Goal: Communication & Community: Answer question/provide support

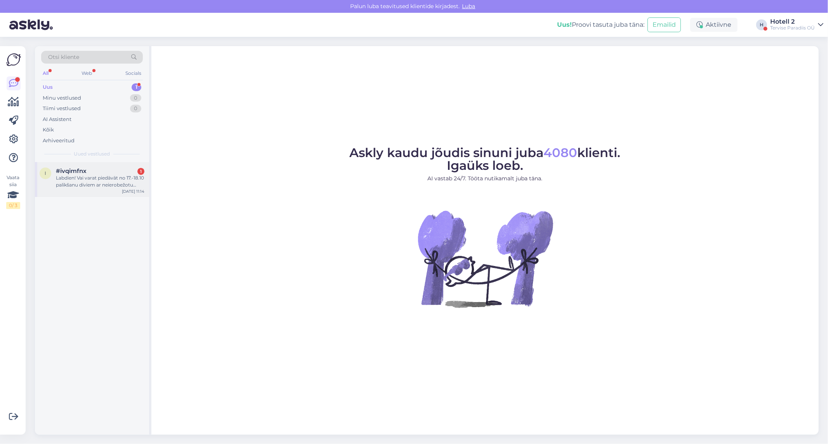
click at [81, 169] on span "#ivqimfnx" at bounding box center [71, 171] width 31 height 7
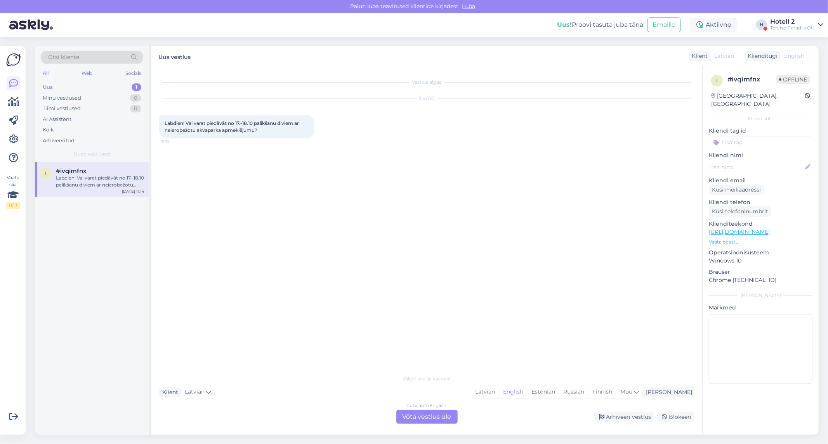
click at [428, 417] on div "Latvian to English Võta vestlus üle" at bounding box center [426, 417] width 61 height 14
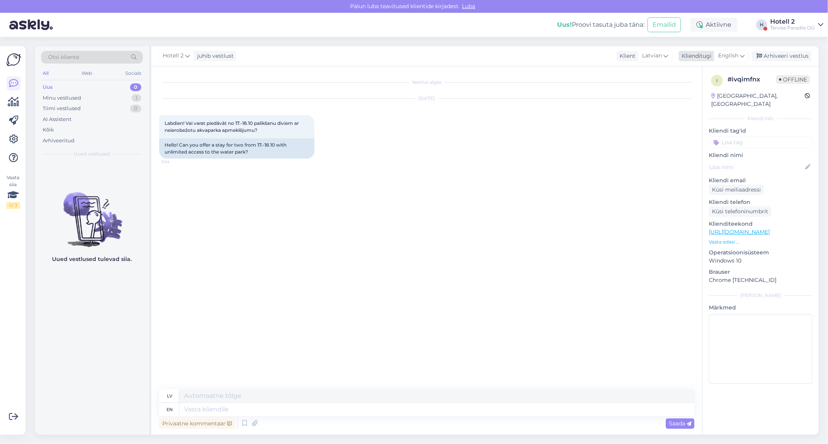
click at [728, 55] on span "English" at bounding box center [728, 56] width 20 height 9
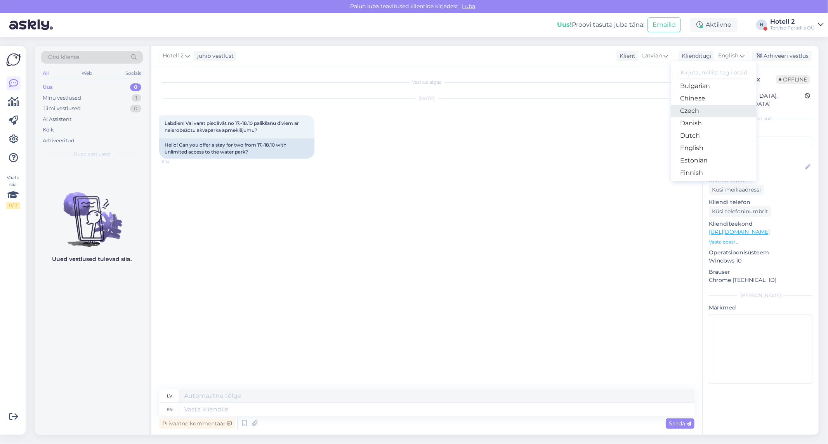
scroll to position [43, 0]
click at [696, 146] on link "Estonian" at bounding box center [713, 147] width 85 height 12
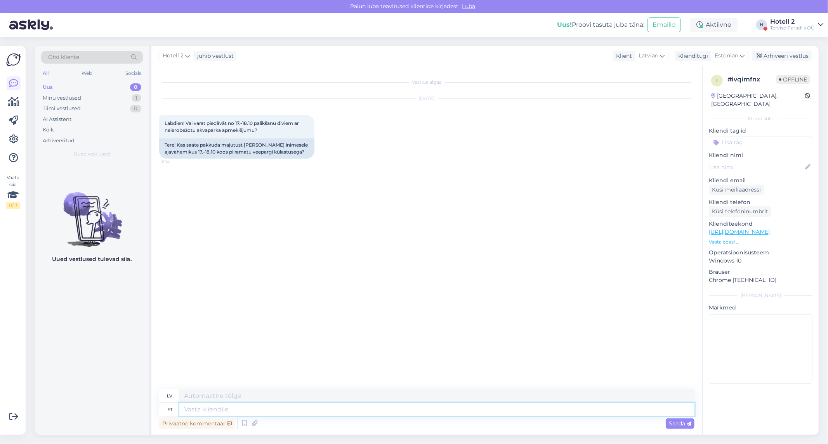
click at [224, 413] on textarea at bounding box center [436, 409] width 515 height 13
type textarea "Tere!"
type textarea "Sveiki!"
type textarea "Tere! Veel ol"
type textarea "Sveiki! Vairāk"
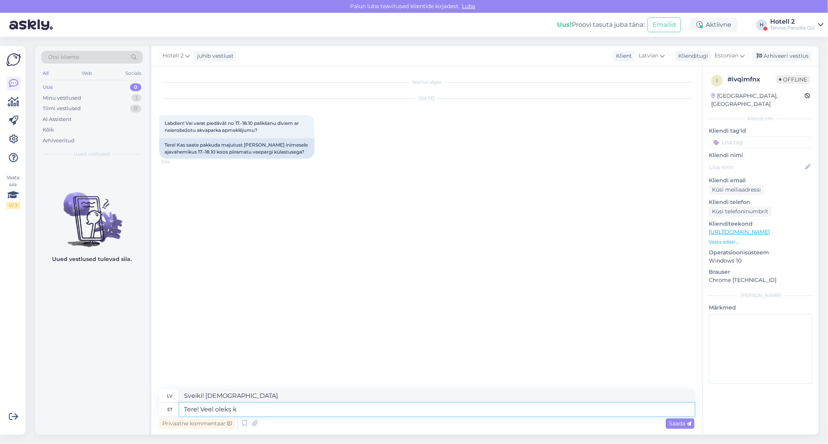
type textarea "Tere! Veel oleks ka"
type textarea "Sveiki! Būtu vēl"
type textarea "Tere! Veel oleks kahekohalisi t"
type textarea "Sveiki! Vēl ir atlikuši divciparu skaitļi."
type textarea "Tere! Veel oleks kahekohalisi tube"
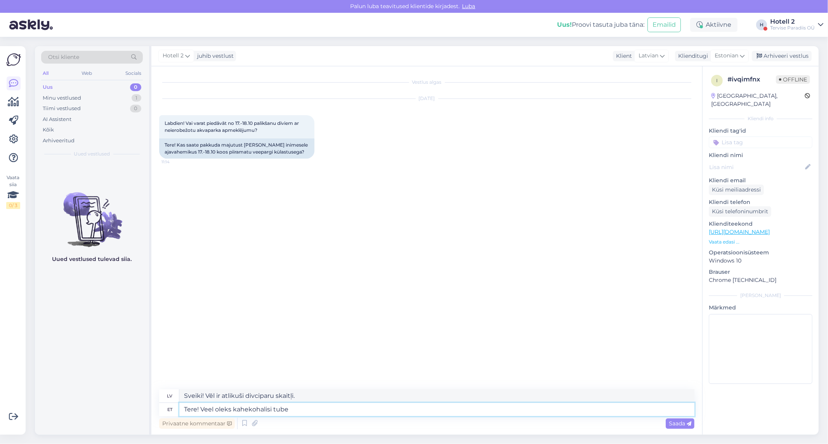
type textarea "Sveiki! Vēl ir pieejamas divvietīgas istabas."
type textarea "Tere! Veel oleks kahekohalisi tube pakkuda so"
type textarea "Sveiki! Mums vēl ir pieejamas divvietīgas istabas."
type textarea "Tere! Veel oleks kahekohalisi tube pakkuda soovitud ajaks."
type textarea "Sveiki! Vēlamajā laikā mums vēl ir pieejamas divvietīgas istabas."
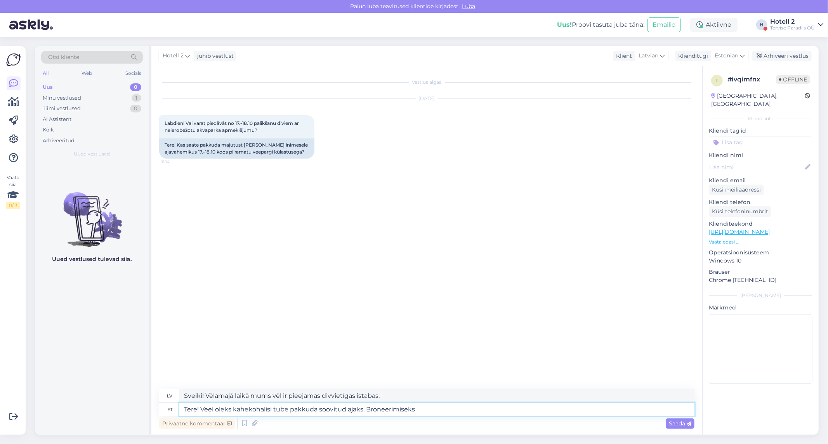
type textarea "Tere! Veel oleks kahekohalisi tube pakkuda soovitud ajaks. Broneerimiseks"
type textarea "Sveiki! Vēlamajā laikā mums vēl ir pieejamas divvietīgas istabas. Rezervēšanai"
type textarea "Tere! Veel oleks kahekohalisi tube pakkuda soovitud ajaks. Broneerimiseks võita"
type textarea "Sveiki! Vēlamajā laikā mums vēl ir pieejamas divvietīgas istabas. Laimējiet, la…"
type textarea "Tere! Veel oleks kahekohalisi tube pakkuda soovitud ajaks. Broneerimiseks võita…"
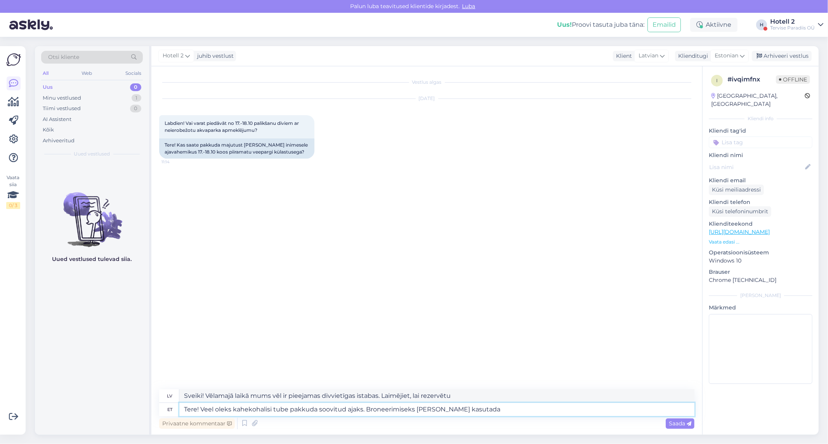
type textarea "Sveiki! Vēlamajā laikā mums vēl ir pieejamas divvietīgas istabas. Izmantojiet r…"
type textarea "Tere! Veel oleks kahekohalisi tube pakkuda soovitud ajaks. Broneerimiseks võita…"
type textarea "Sveiki! Vēlamajā laikā mums vēl ir pieejamas divvietīgas istabas. Lūdzu, izmant…"
type textarea "Tere! Veel oleks kahekohalisi tube pakkuda soovitud ajaks. Broneerimiseks võit"
type textarea "Sveiki! Vēlamajā laikā mums vēl ir pieejamas divvietīgas istabas. Laimējiet, la…"
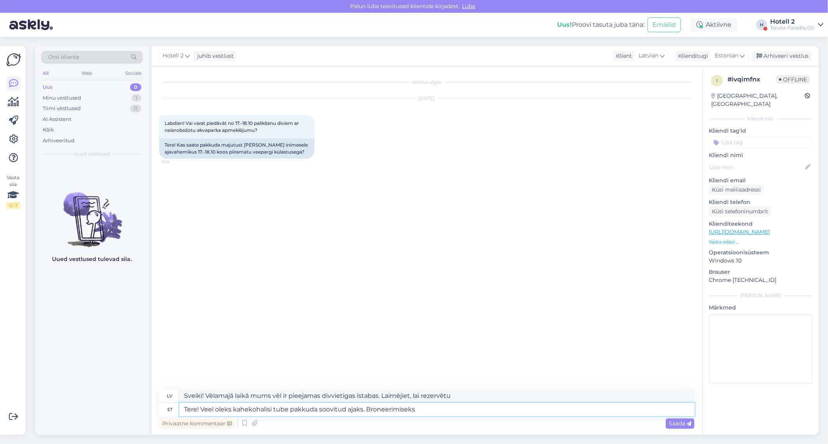
type textarea "Tere! Veel oleks kahekohalisi tube pakkuda soovitud ajaks. Broneerimisek"
type textarea "Sveiki! Vēlamajā laikā mums vēl ir pieejamas divvietīgas istabas. Rezervēšanai"
type textarea "Tere! Veel oleks kahekohalisi tube pakkuda soovitud ajaks. Broneerida"
type textarea "Sveiki! Vēlamajā laikā mums vēl ir pieejamas divvietīgas istabas. Rezervējiet t…"
type textarea "Tere! Veel oleks kahekohalisi tube pakkuda soovitud ajaks. Broneerida saate"
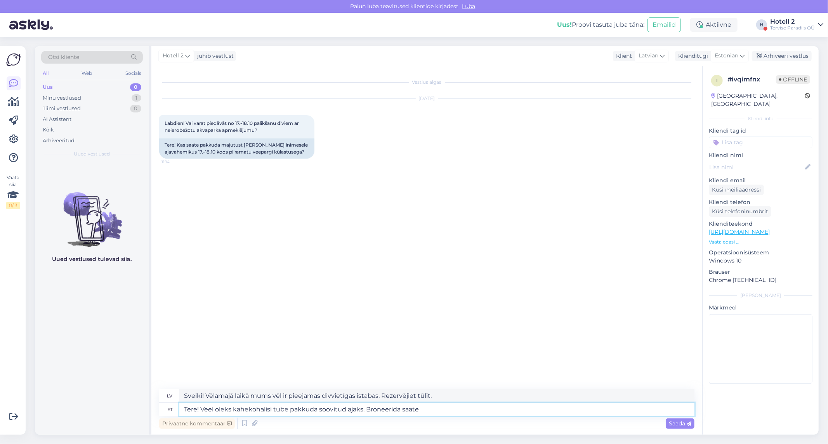
type textarea "Sveiki! Vēlamajā laikā mums vēl ir pieejamas divvietīgas istabas. Jūs varat rez…"
type textarea "Tere! Veel oleks kahekohalisi tube pakkuda soovitud ajaks. Broneerida saate mei…"
type textarea "Sveiki! Vēlamajā laikā mums vēl ir pieejamas divvietīgas istabas. Varat rezervē…"
type textarea "Tere! Veel oleks kahekohalisi tube pakkuda soovitud ajaks. Broneerida saate mei…"
type textarea "Sveiki! Vēlamajā laikā mums vēl ir pieejamas divvietīgas istabas. Rezervēt var …"
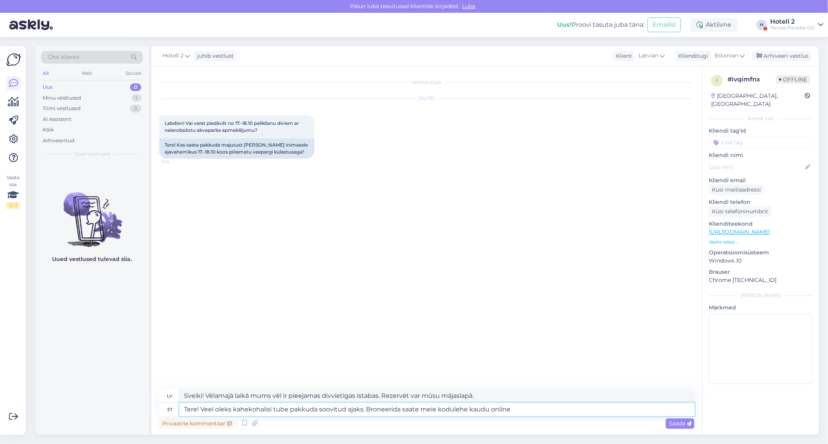
type textarea "Tere! Veel oleks kahekohalisi tube pakkuda soovitud ajaks. Broneerida saate mei…"
type textarea "Sveiki! Vēlamajā laikā mums vēl ir pieejamas divvietīgas istabas. Rezervēt var …"
type textarea "Tere! Veel oleks kahekohalisi tube pakkuda soovitud ajaks. Broneerida saate mei…"
type textarea "Sveiki! Vēlamajā laikā mums vēl ir pieejamas divvietīgas istabas. Rezervēt var …"
type textarea "Tere! Veel oleks kahekohalisi tube pakkuda soovitud ajaks. Broneerida saate mei…"
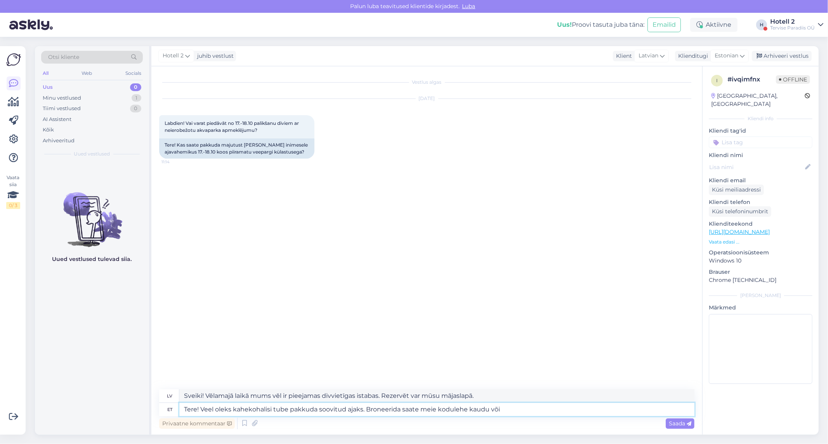
type textarea "Sveiki! Vēlamajā laikā mums vēl ir pieejamas divvietīgas istabas. Rezervāciju v…"
type textarea "Tere! Veel oleks kahekohalisi tube pakkuda soovitud ajaks. Broneerida saate mei…"
type textarea "Sveiki! Vēlamajā laikā mums vēl ir pieejamas divvietīgas istabas. Rezervēt var …"
type textarea "Tere! Veel oleks kahekohalisi tube pakkuda soovitud ajaks. Broneerida saate mei…"
type textarea "Sveiki! Vēlamajā laikā mums vēl ir pieejamas divvietīgas istabas. Rezervēt var …"
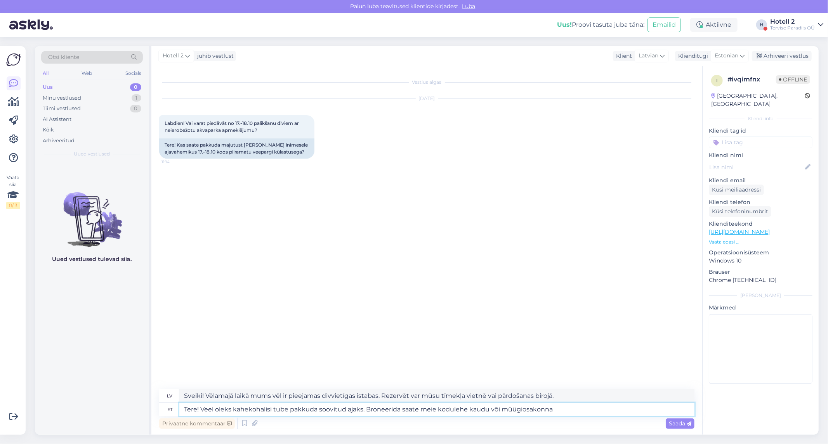
type textarea "Tere! Veel oleks kahekohalisi tube pakkuda soovitud ajaks. Broneerida saate mei…"
type textarea "Sveiki! Vēlamajā laikā mums vēl ir pieejamas divvietīgas istabas. Rezervēt var …"
type textarea "Tere! Veel oleks kahekohalisi tube pakkuda soovitud ajaks. Broneerida saate mei…"
type textarea "Sveiki! Vēlamajā laikā mums vēl ir pieejamas divvietīgas istabas. Rezervāciju v…"
type textarea "Tere! Veel oleks kahekohalisi tube pakkuda soovitud ajaks. Broneerida saate mei…"
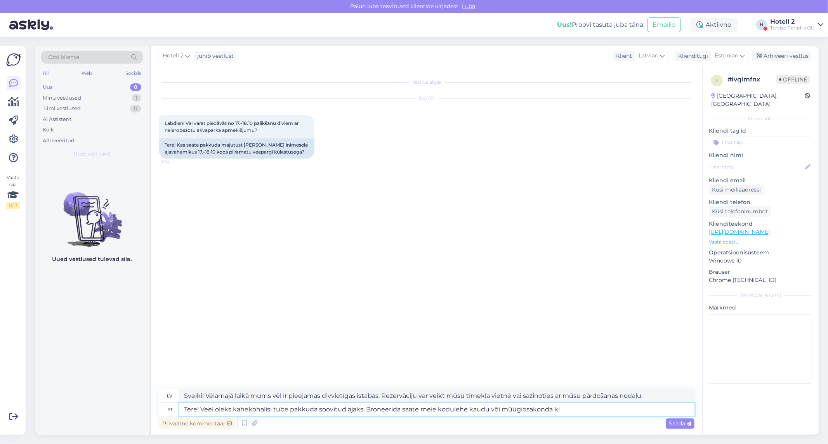
type textarea "Sveiki! Vēlamajā laikā mums vēl ir pieejamas divvietīgas istabas. Rezervēt var …"
type textarea "Tere! Veel oleks kahekohalisi tube pakkuda soovitud ajaks. Broneerida saate mei…"
type textarea "Sveiki! Vēlamajā laikā mums vēl ir pieejamas divvietīgas istabas. Rezervēt var …"
type textarea "Tere! Veel oleks kahekohalisi tube pakkuda soovitud ajaks. Broneerida saate mei…"
type textarea "Sveiki! Vēlamajā laikā mums vēl ir pieejamas divvietīgas istabas. Rezervēt var …"
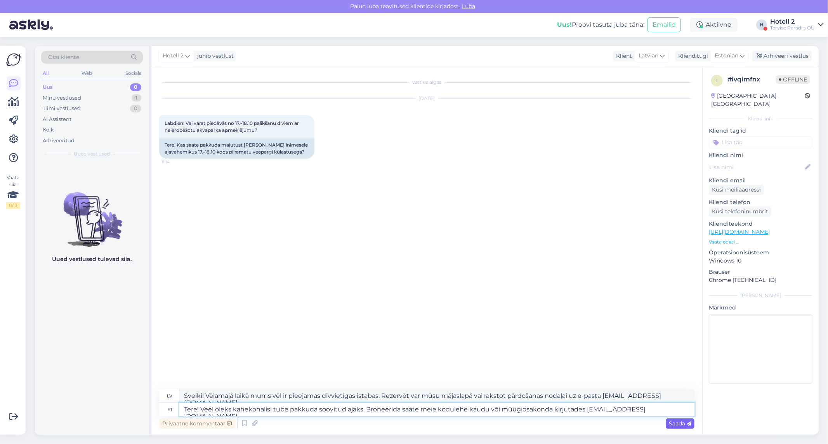
type textarea "Tere! Veel oleks kahekohalisi tube pakkuda soovitud ajaks. Broneerida saate mei…"
click at [672, 424] on span "Saada" at bounding box center [680, 423] width 23 height 7
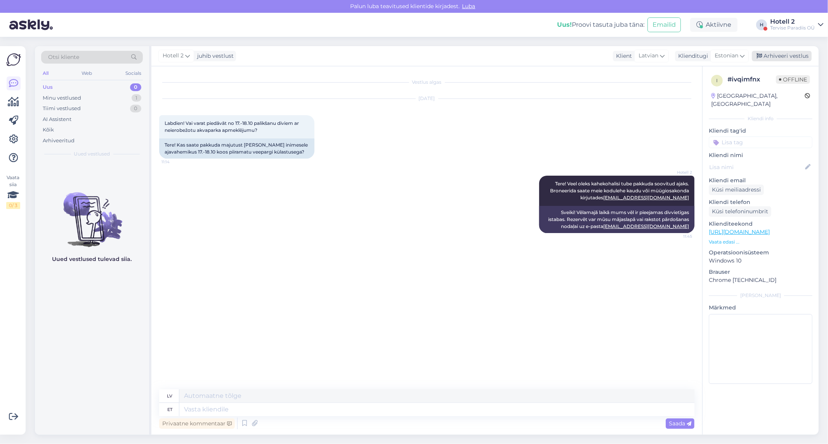
click at [797, 57] on div "Arhiveeri vestlus" at bounding box center [782, 56] width 60 height 10
